Goal: Transaction & Acquisition: Book appointment/travel/reservation

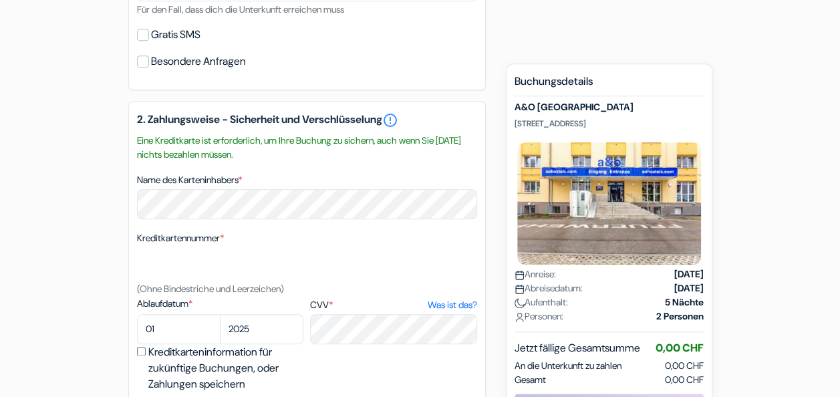
scroll to position [598, 0]
click at [330, 142] on small "Eine Kreditkarte ist erforderlich, um Ihre Buchung zu sichern, auch wenn Sie [D…" at bounding box center [307, 146] width 340 height 28
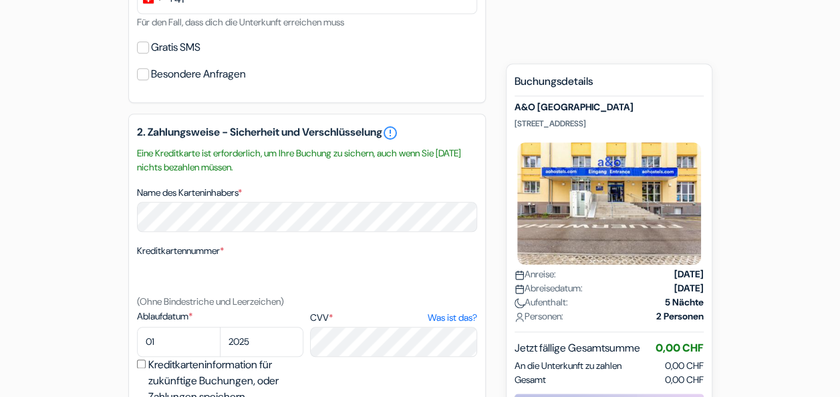
scroll to position [881, 0]
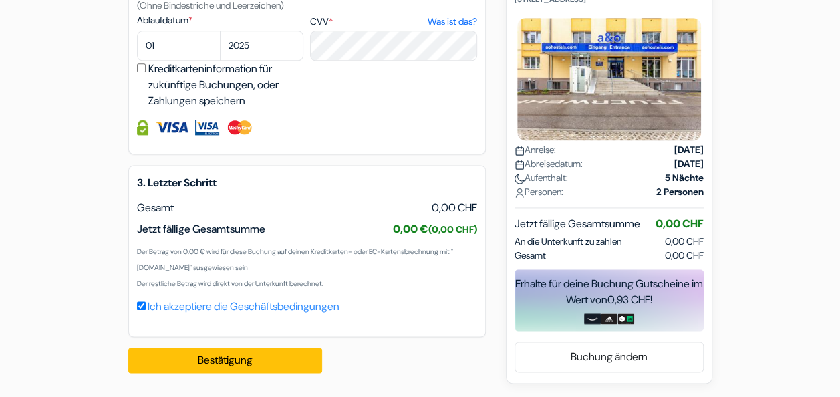
click at [478, 262] on div "3. Letzter Schritt EUR Gesamt 0,00 CHF Jetzt fällige Gesamtsumme" at bounding box center [306, 251] width 357 height 172
click at [592, 363] on link "Buchung ändern" at bounding box center [609, 356] width 188 height 25
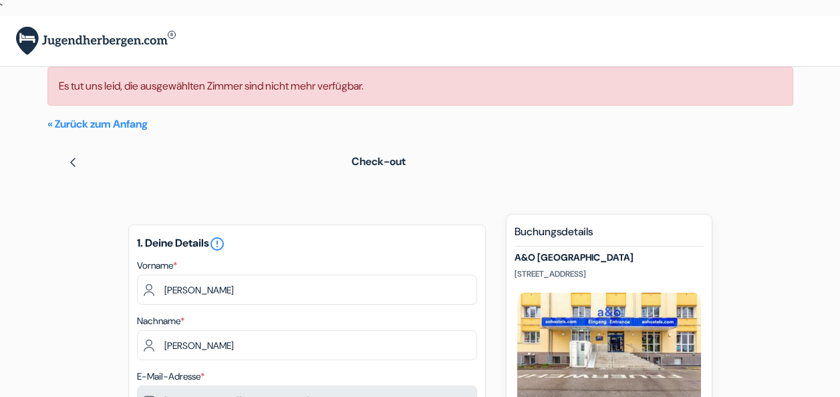
scroll to position [881, 0]
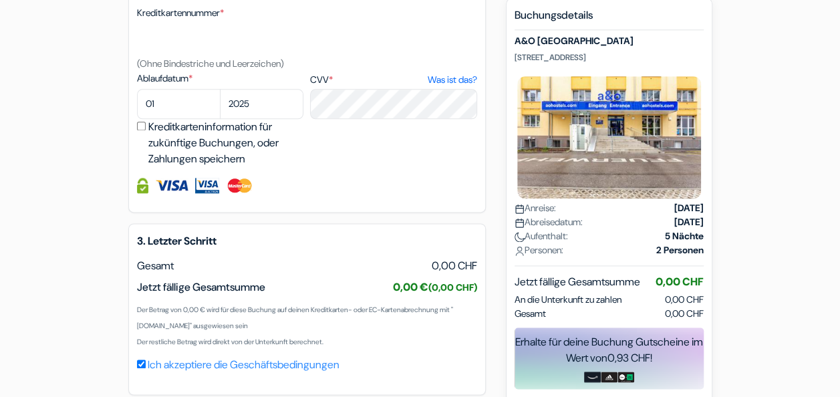
scroll to position [881, 0]
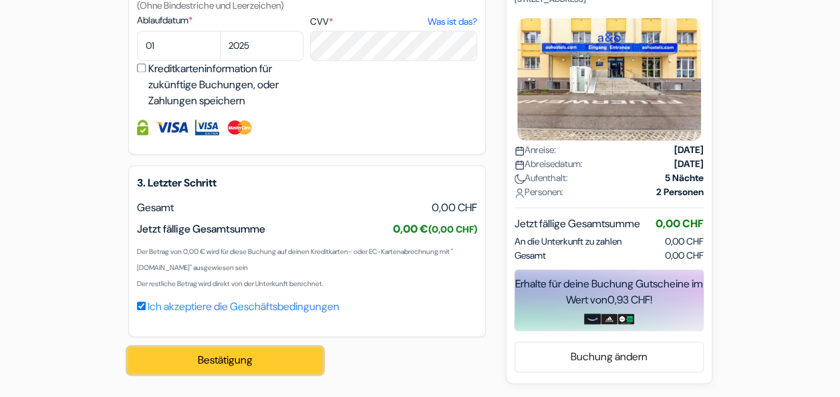
click at [227, 361] on button "Bestätigung Loading..." at bounding box center [225, 359] width 194 height 25
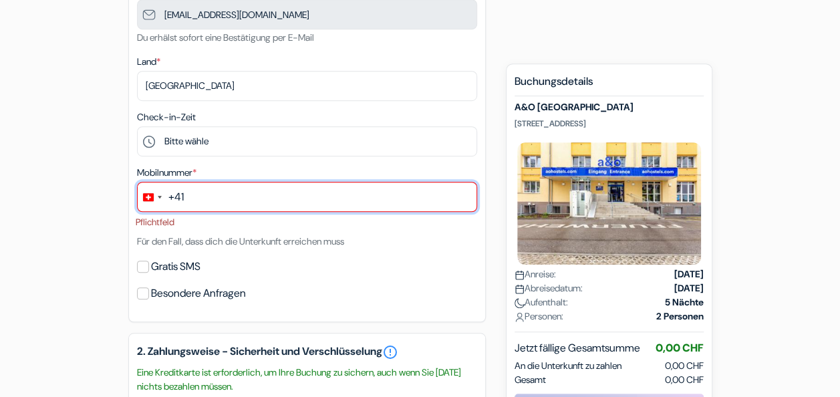
scroll to position [386, 0]
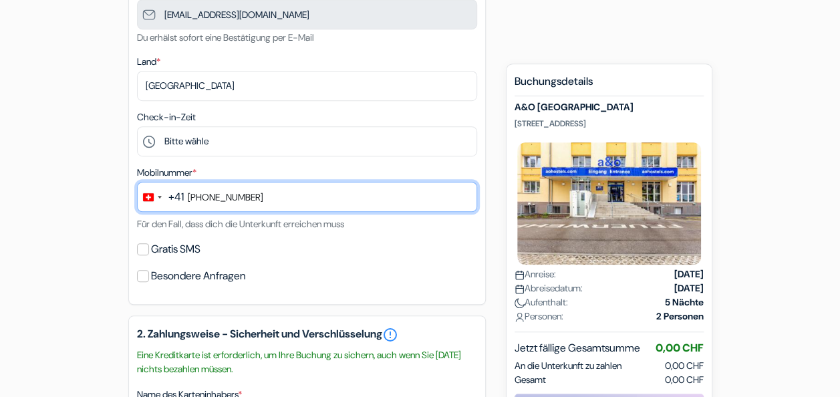
click at [200, 198] on input "+41765370979" at bounding box center [307, 197] width 340 height 30
type input "765370979"
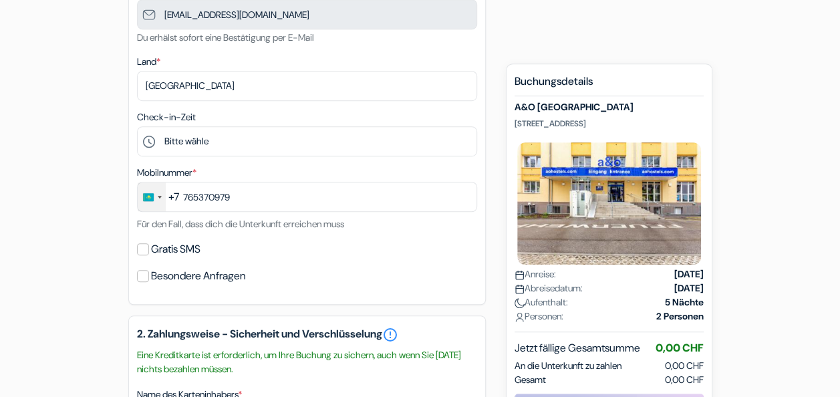
click at [156, 196] on div "Change country, selected Kazakhstan (+7)" at bounding box center [152, 196] width 28 height 29
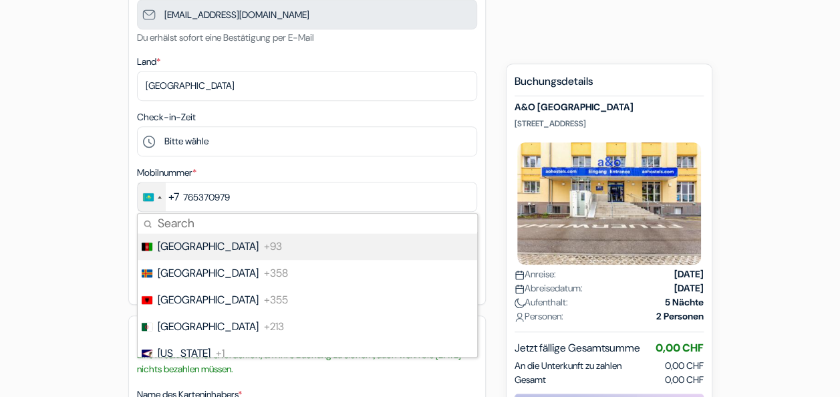
type input "s"
type input "t"
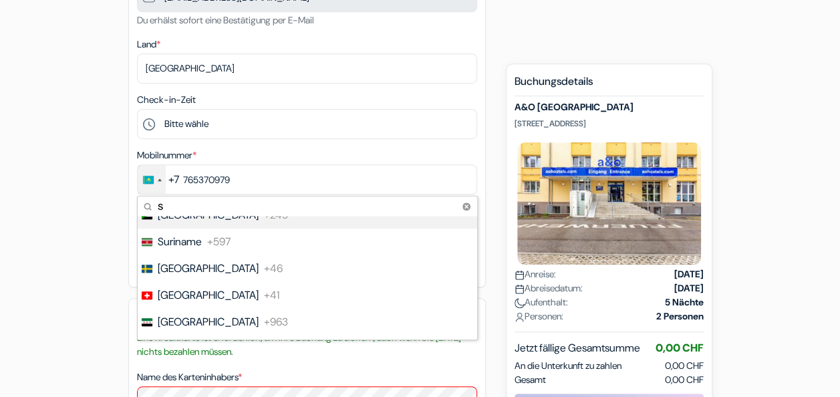
scroll to position [557, 0]
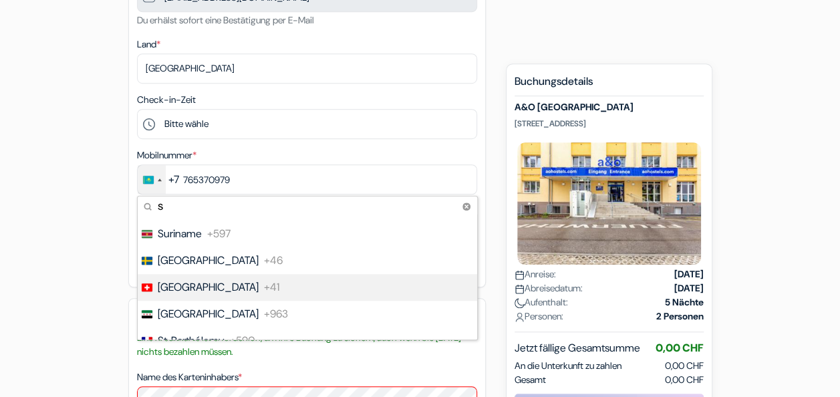
type input "s"
click at [264, 285] on span "+41" at bounding box center [271, 287] width 15 height 16
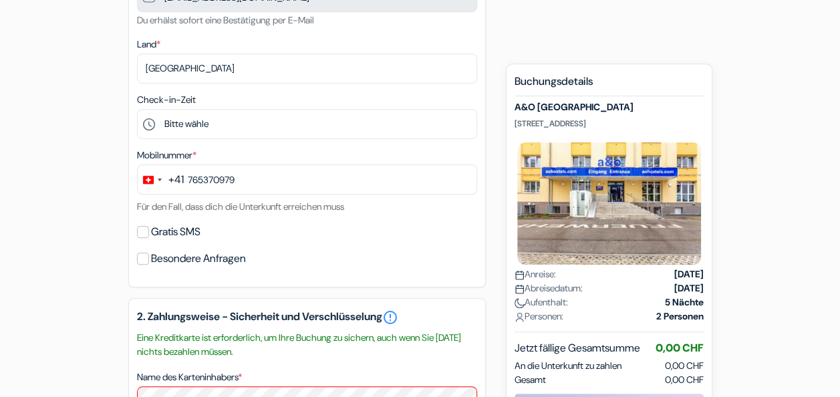
click at [152, 230] on label "Gratis SMS" at bounding box center [175, 231] width 49 height 19
click at [149, 230] on input "Gratis SMS" at bounding box center [143, 232] width 12 height 12
checkbox input "true"
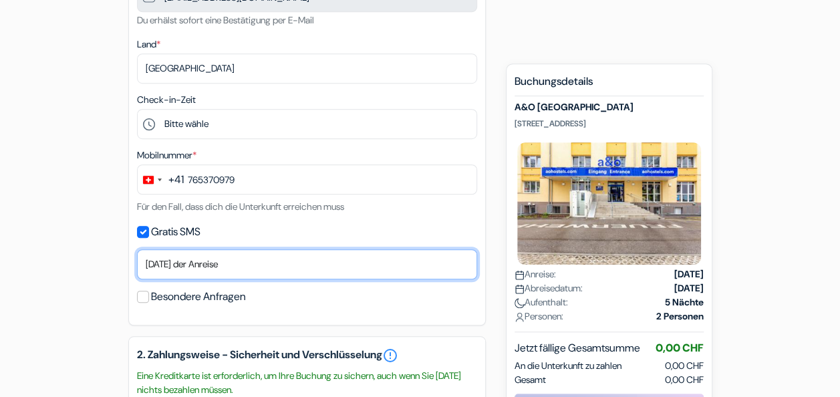
click at [247, 267] on select "Nein, danke Jetzt senden Ankunftstag ein Tag vor der Anreise zwei Tage vor der …" at bounding box center [307, 264] width 340 height 30
select select "now"
click at [137, 251] on select "Nein, danke Jetzt senden Ankunftstag ein Tag vor der Anreise zwei Tage vor der …" at bounding box center [307, 264] width 340 height 30
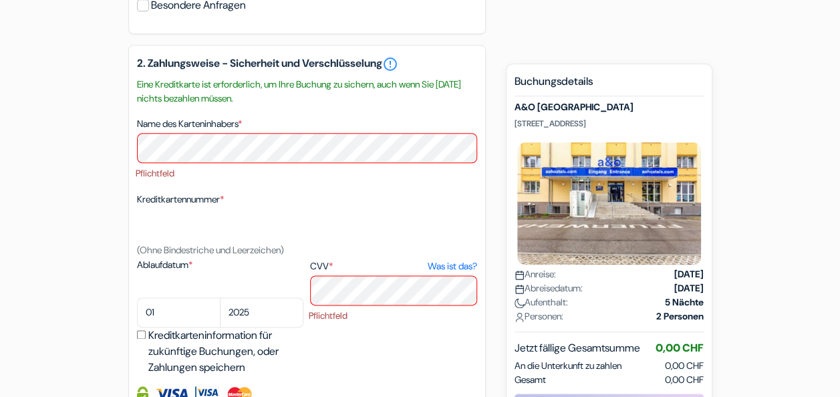
scroll to position [694, 0]
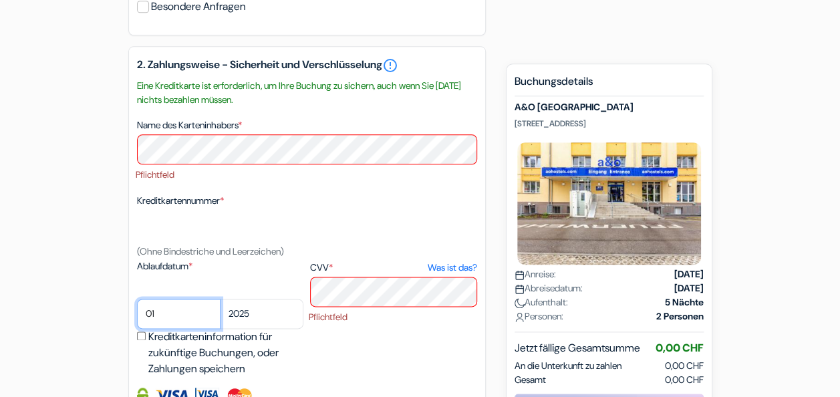
select select "11"
select select "2026"
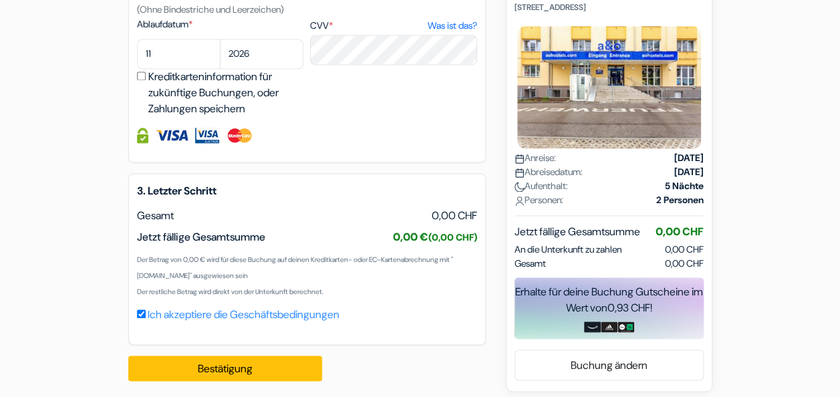
scroll to position [927, 0]
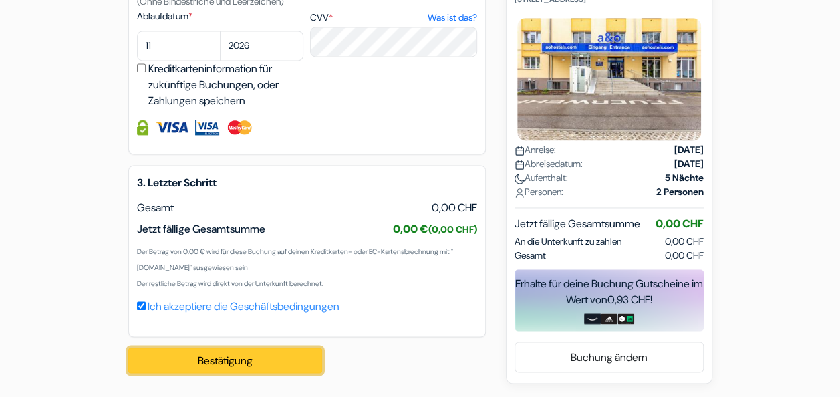
click at [257, 364] on button "Bestätigung Loading..." at bounding box center [225, 359] width 194 height 25
click at [227, 361] on button "Bestätigung Loading..." at bounding box center [225, 359] width 194 height 25
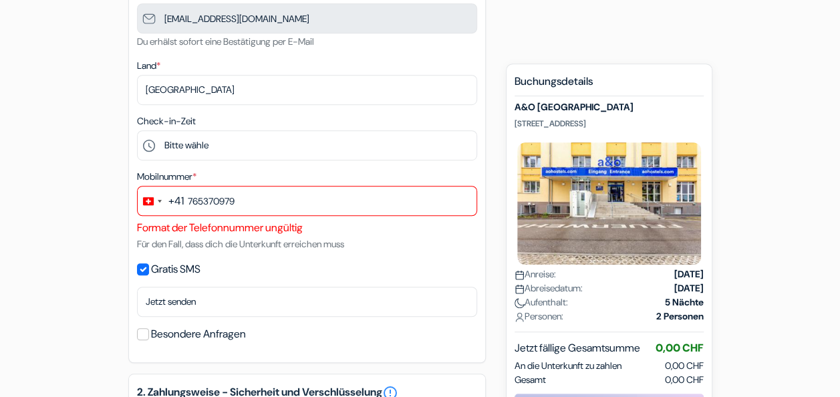
scroll to position [382, 0]
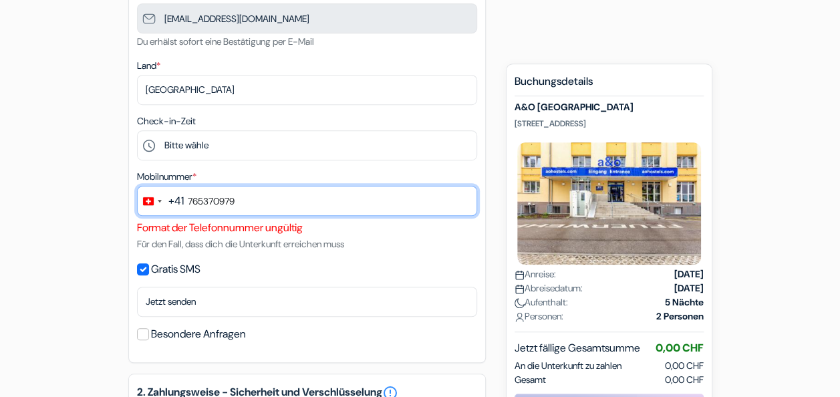
click at [189, 202] on input "765370979" at bounding box center [307, 201] width 340 height 30
click at [198, 200] on input "765370979" at bounding box center [307, 201] width 340 height 30
click at [216, 202] on input "76 5370979" at bounding box center [307, 201] width 340 height 30
click at [229, 202] on input "76 537 0979" at bounding box center [307, 201] width 340 height 30
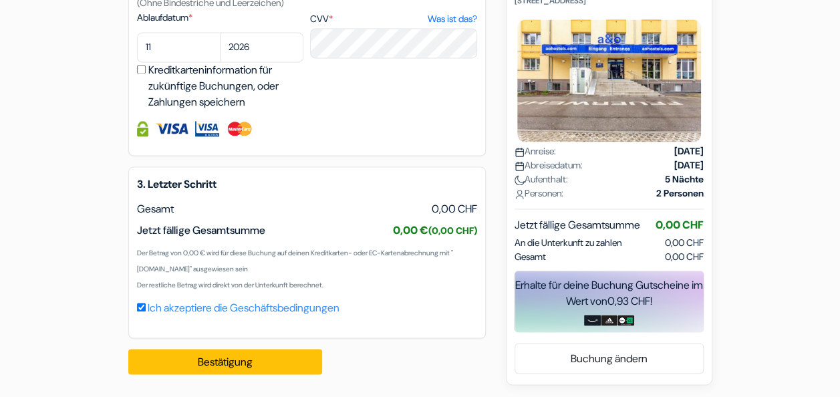
scroll to position [943, 0]
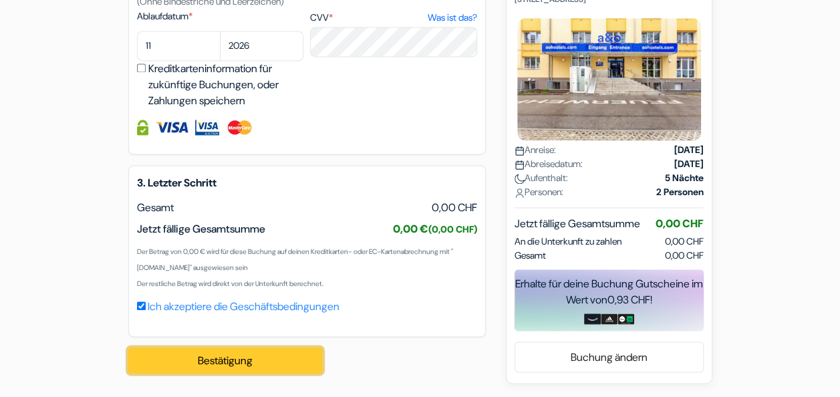
click at [243, 362] on button "Bestätigung Loading..." at bounding box center [225, 359] width 194 height 25
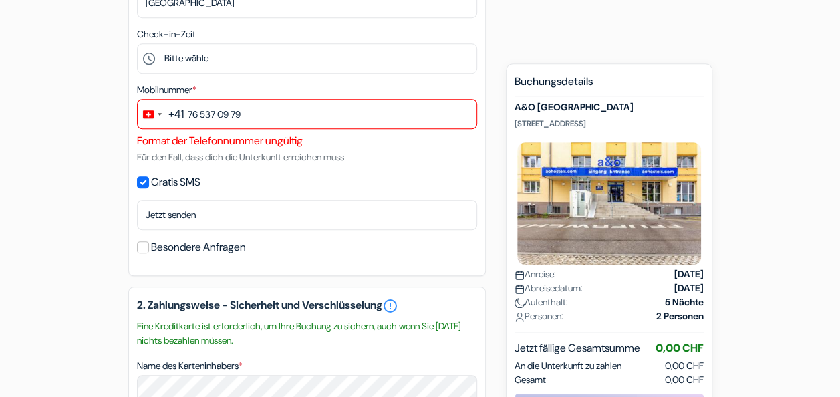
scroll to position [469, 0]
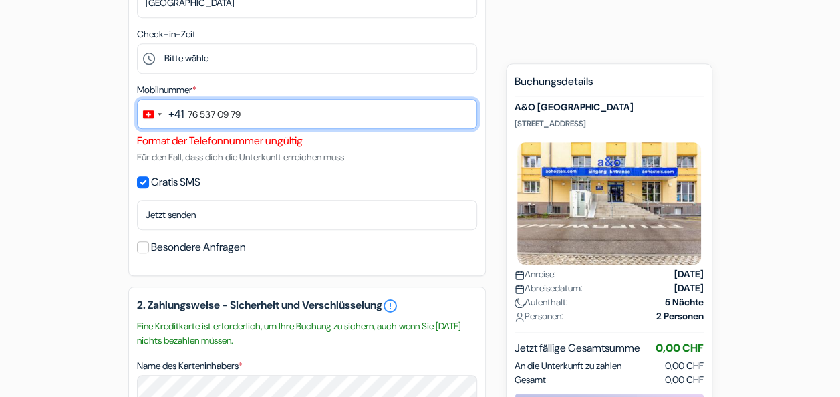
click at [187, 113] on input "76 537 09 79" at bounding box center [307, 114] width 340 height 30
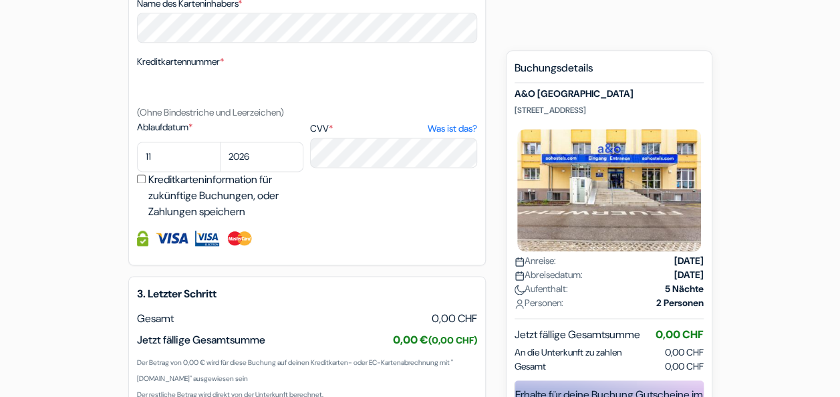
scroll to position [943, 0]
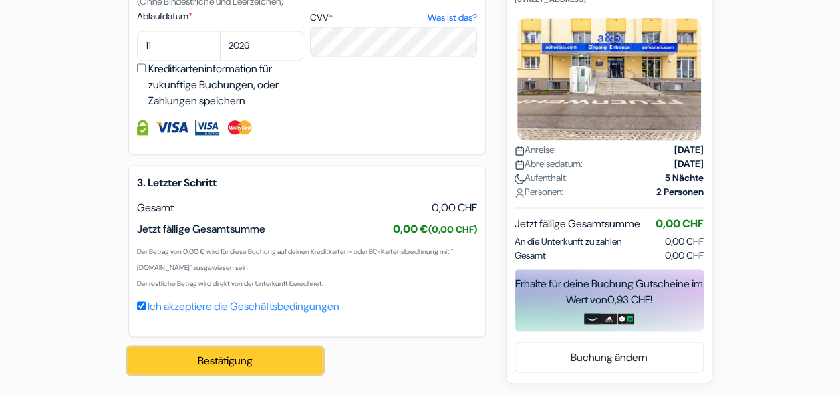
click at [253, 362] on button "Bestätigung Loading..." at bounding box center [225, 359] width 194 height 25
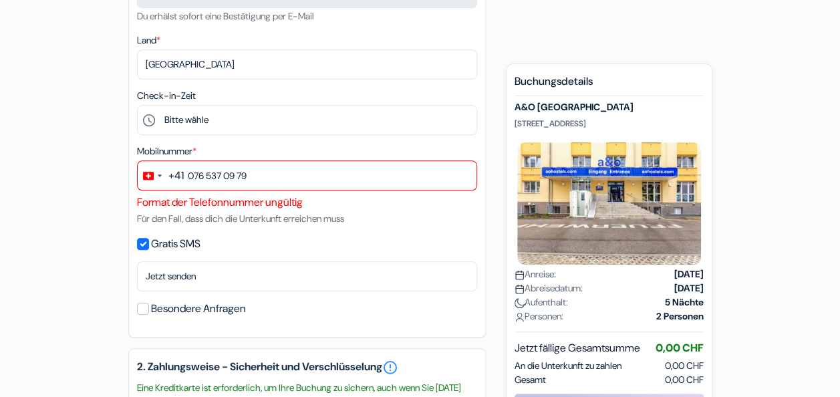
scroll to position [401, 0]
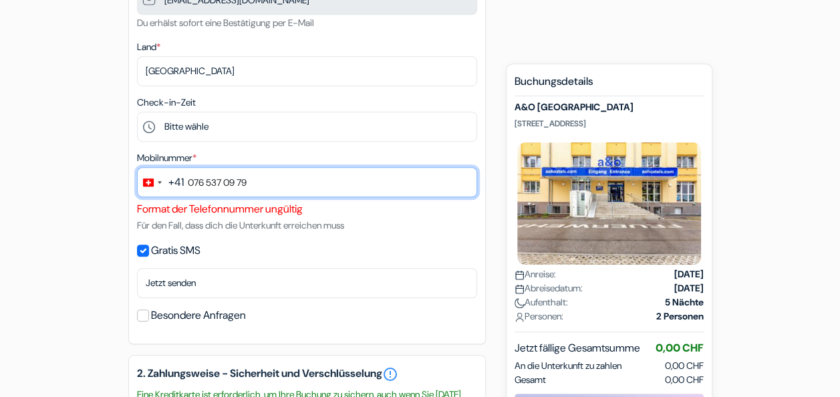
click at [285, 180] on input "076 537 09 79" at bounding box center [307, 182] width 340 height 30
type input "0"
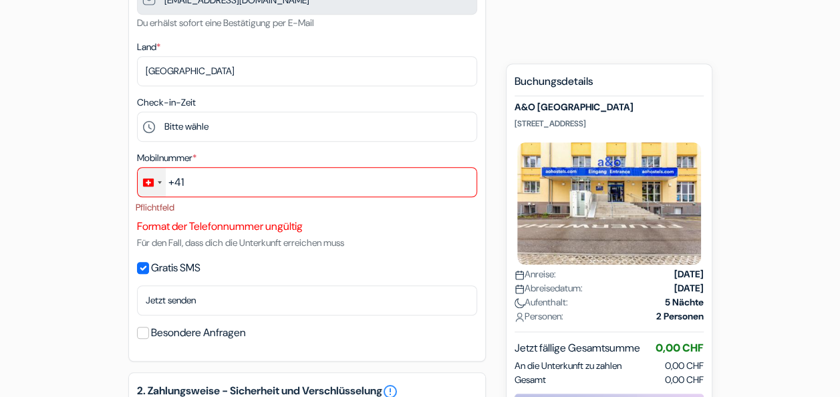
click at [159, 182] on div "Change country, selected Switzerland (+41)" at bounding box center [160, 182] width 4 height 3
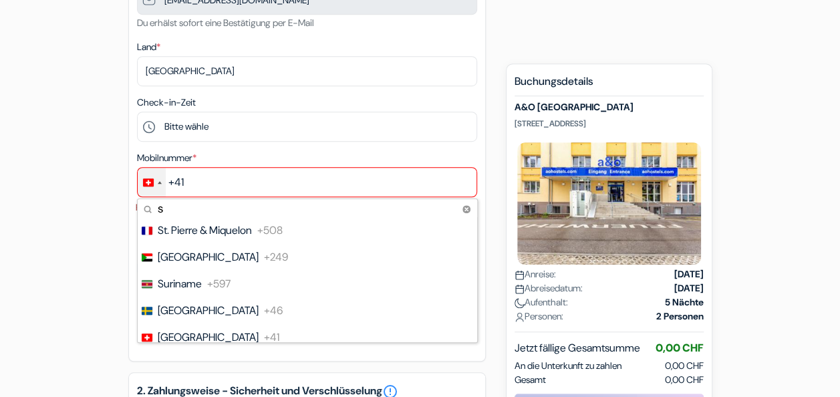
scroll to position [515, 0]
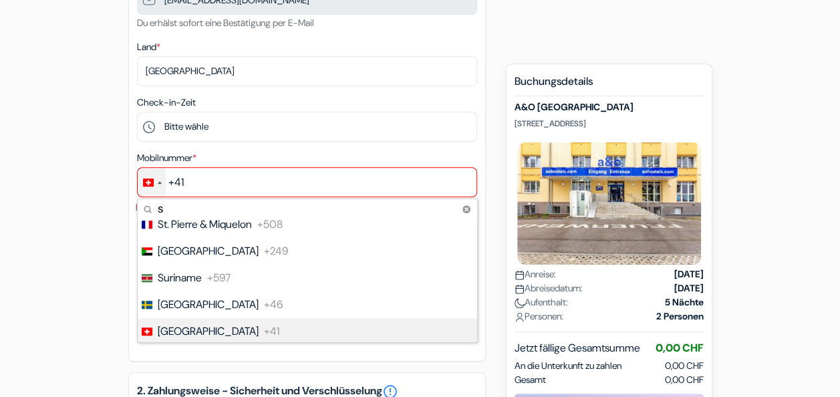
click at [183, 330] on span "[GEOGRAPHIC_DATA]" at bounding box center [208, 331] width 101 height 16
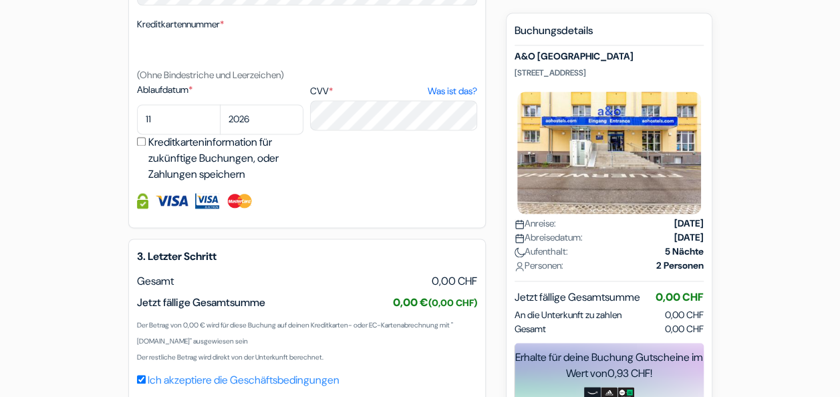
scroll to position [943, 0]
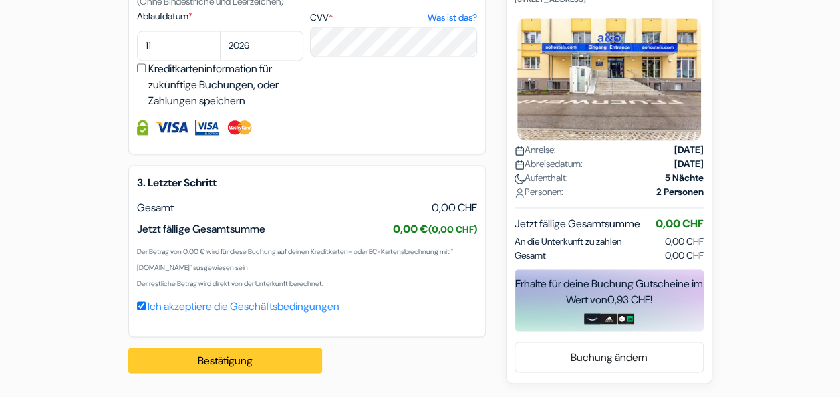
type input "76 537 07 79"
click at [247, 362] on button "Bestätigung Loading..." at bounding box center [225, 359] width 194 height 25
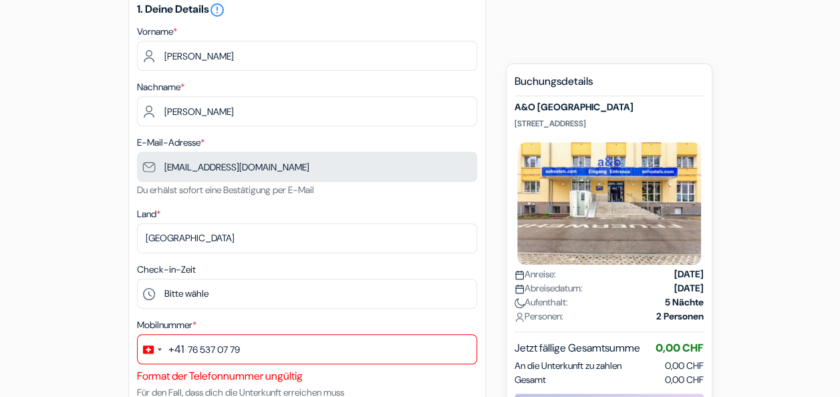
scroll to position [166, 0]
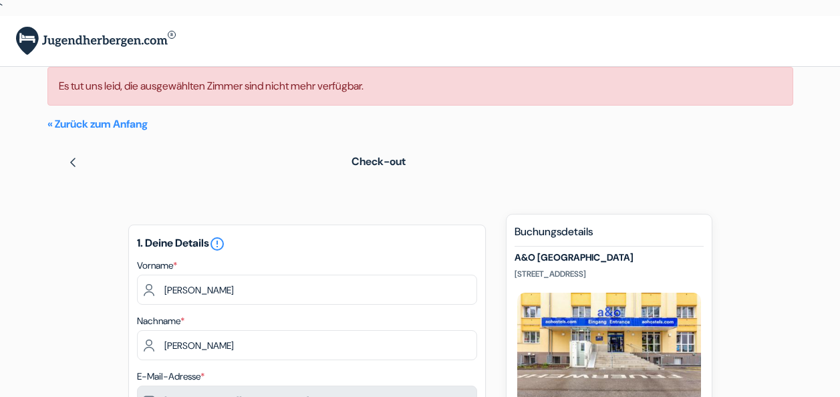
select select "11"
select select "2026"
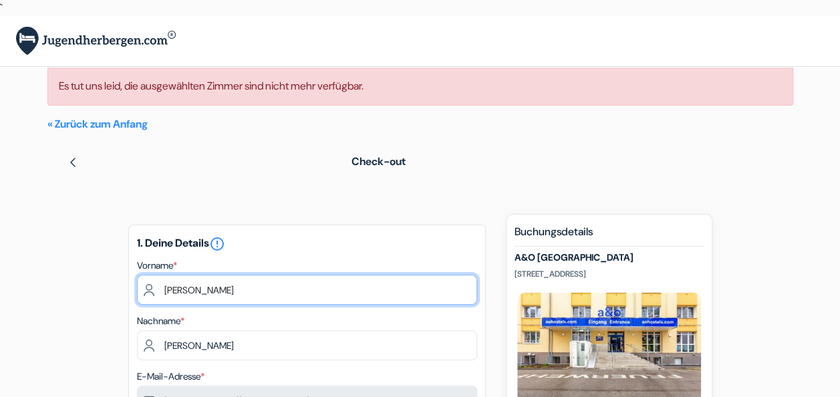
click at [299, 287] on input "[PERSON_NAME]" at bounding box center [307, 290] width 340 height 30
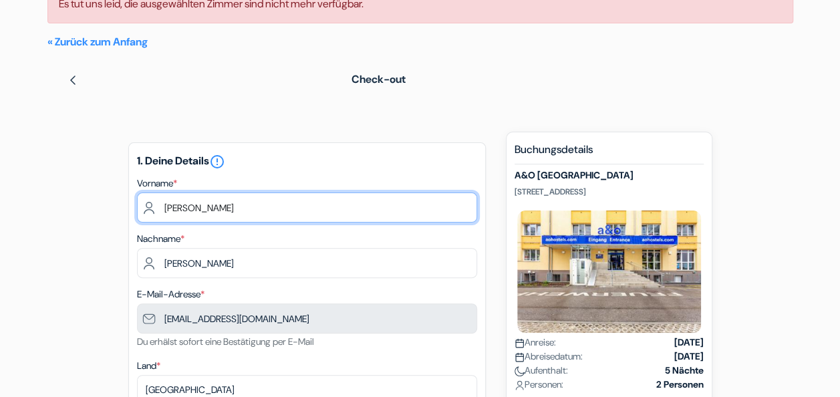
scroll to position [69, 0]
